Goal: Task Accomplishment & Management: Manage account settings

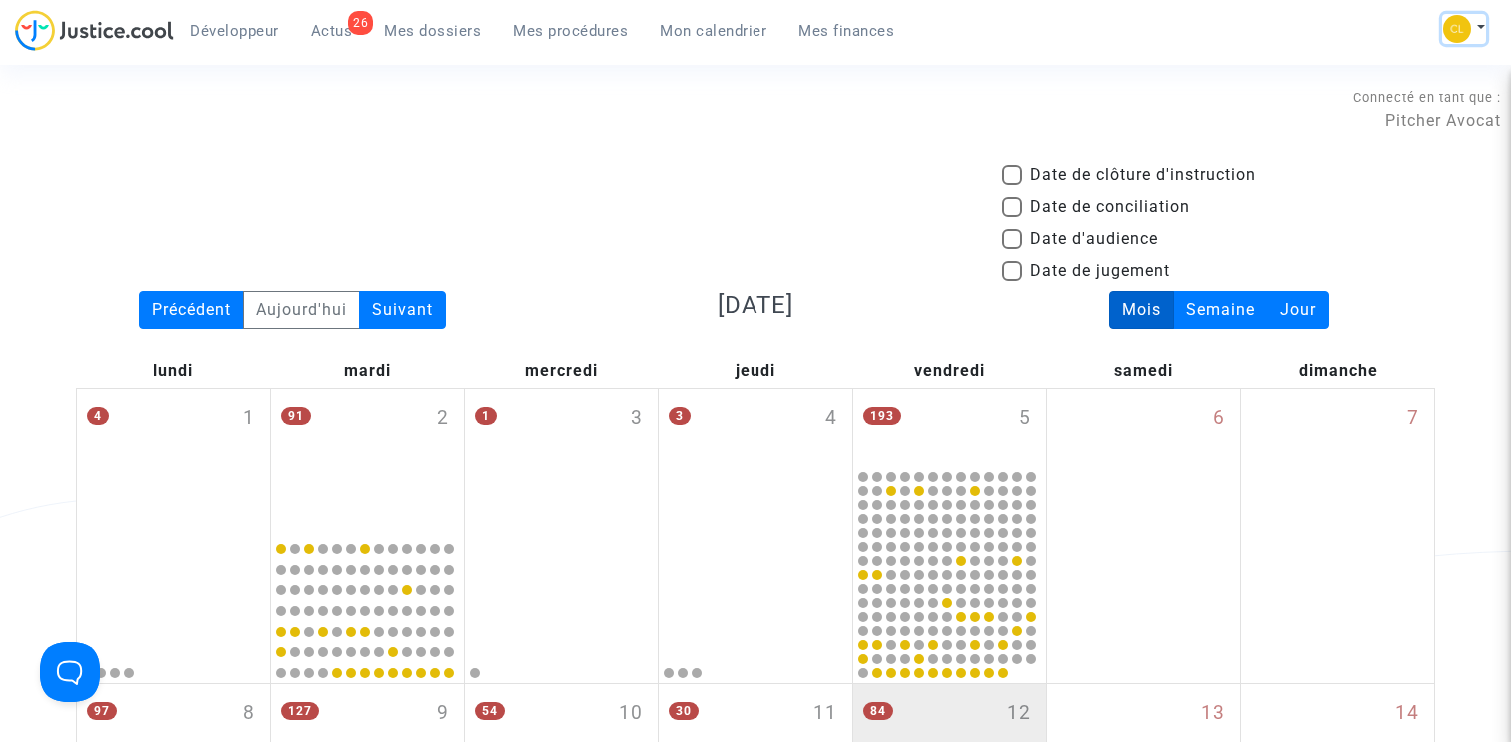
click at [1469, 31] on button at bounding box center [1464, 29] width 44 height 30
click at [1343, 134] on link "Paramètres" at bounding box center [1384, 135] width 202 height 32
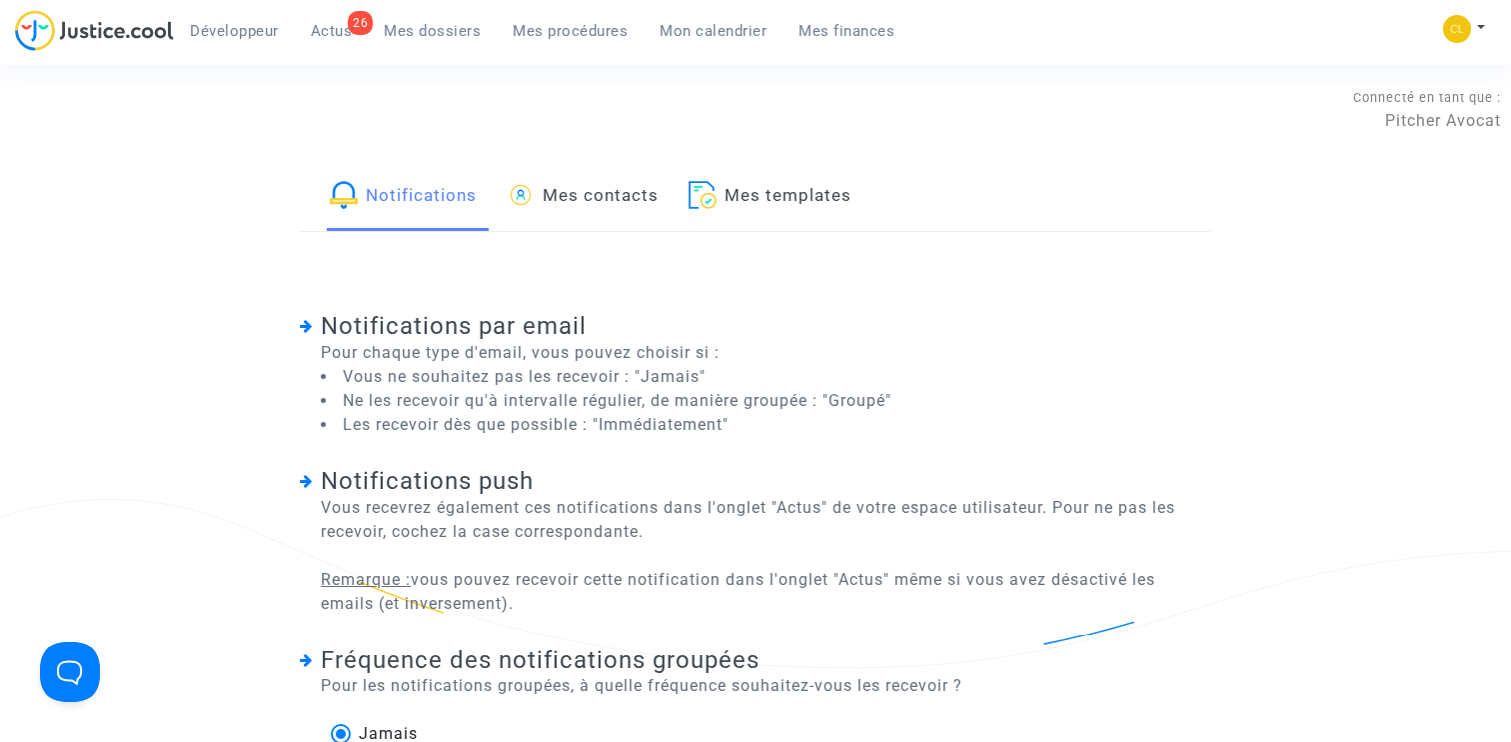
click at [634, 192] on link "Mes contacts" at bounding box center [583, 197] width 152 height 68
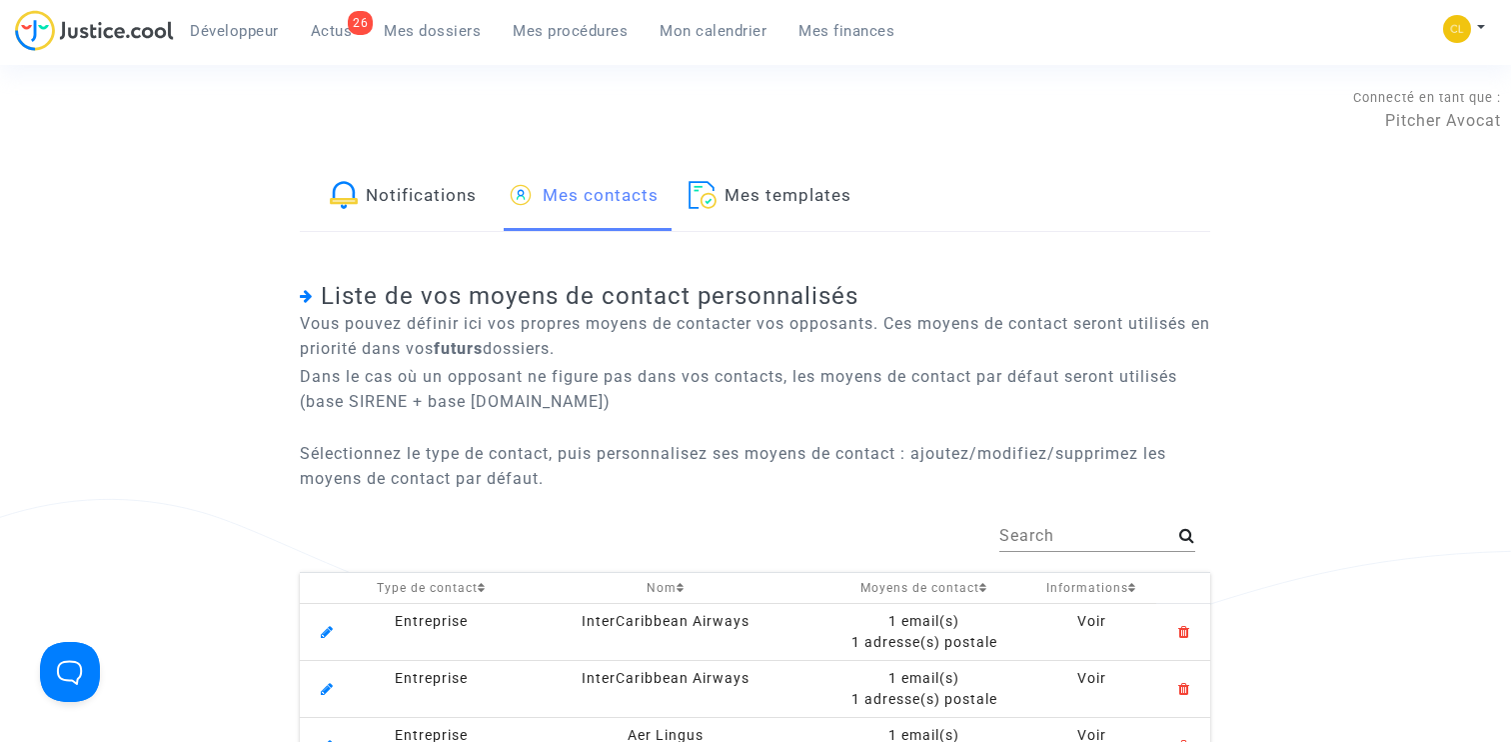
click at [1008, 525] on div "Search" at bounding box center [1089, 529] width 180 height 45
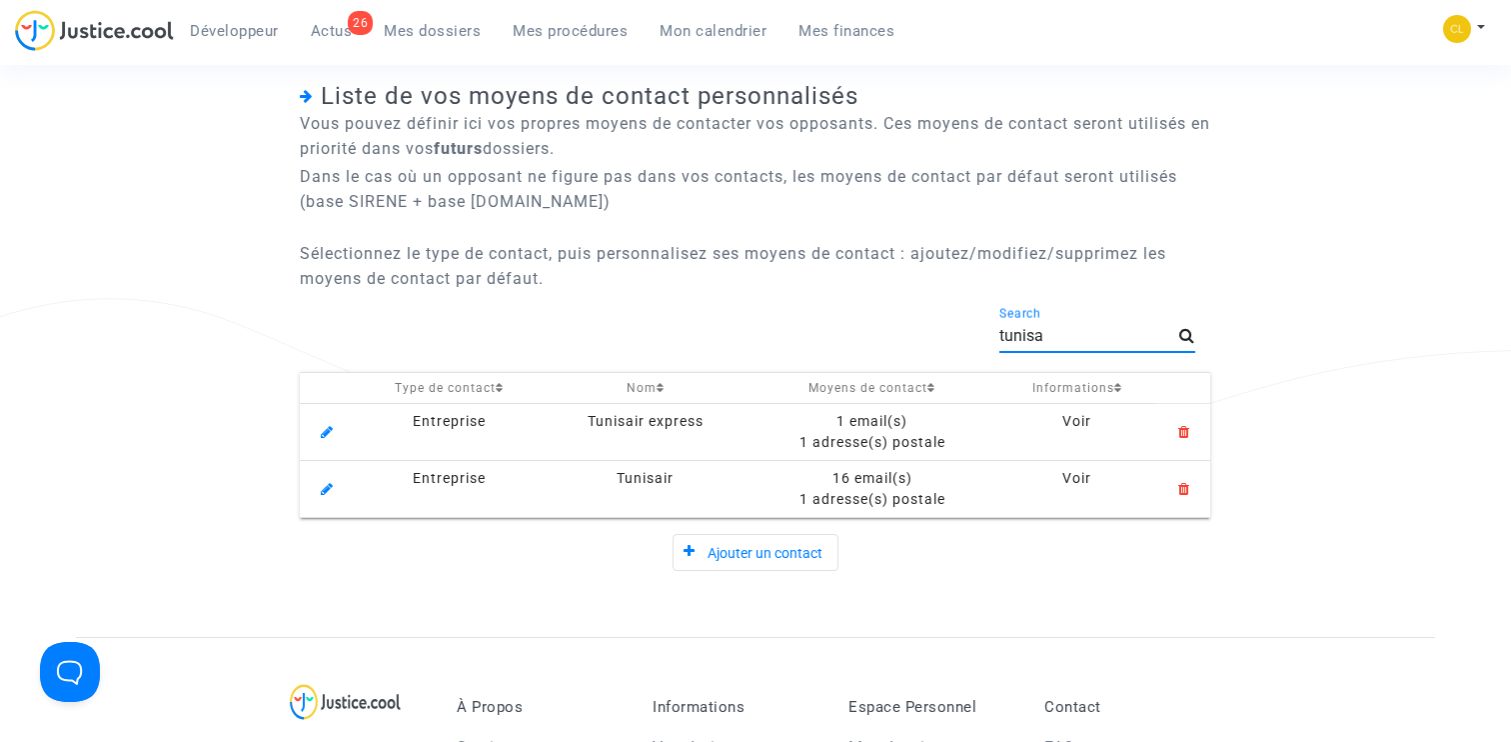
type input "tunisa"
click at [838, 474] on div "16 email(s)" at bounding box center [872, 478] width 236 height 21
